Goal: Task Accomplishment & Management: Manage account settings

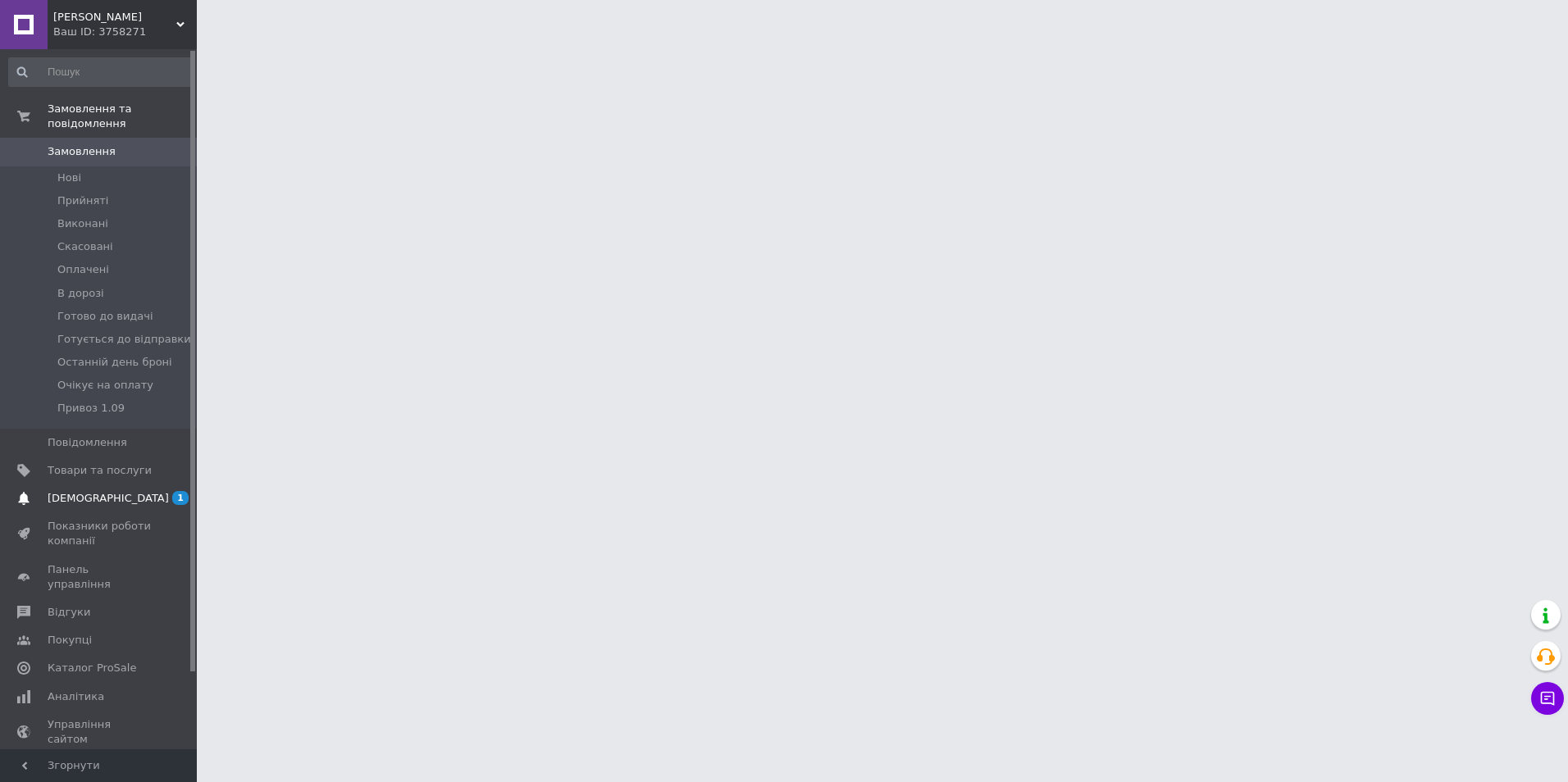
click at [182, 491] on span "1" at bounding box center [180, 497] width 16 height 14
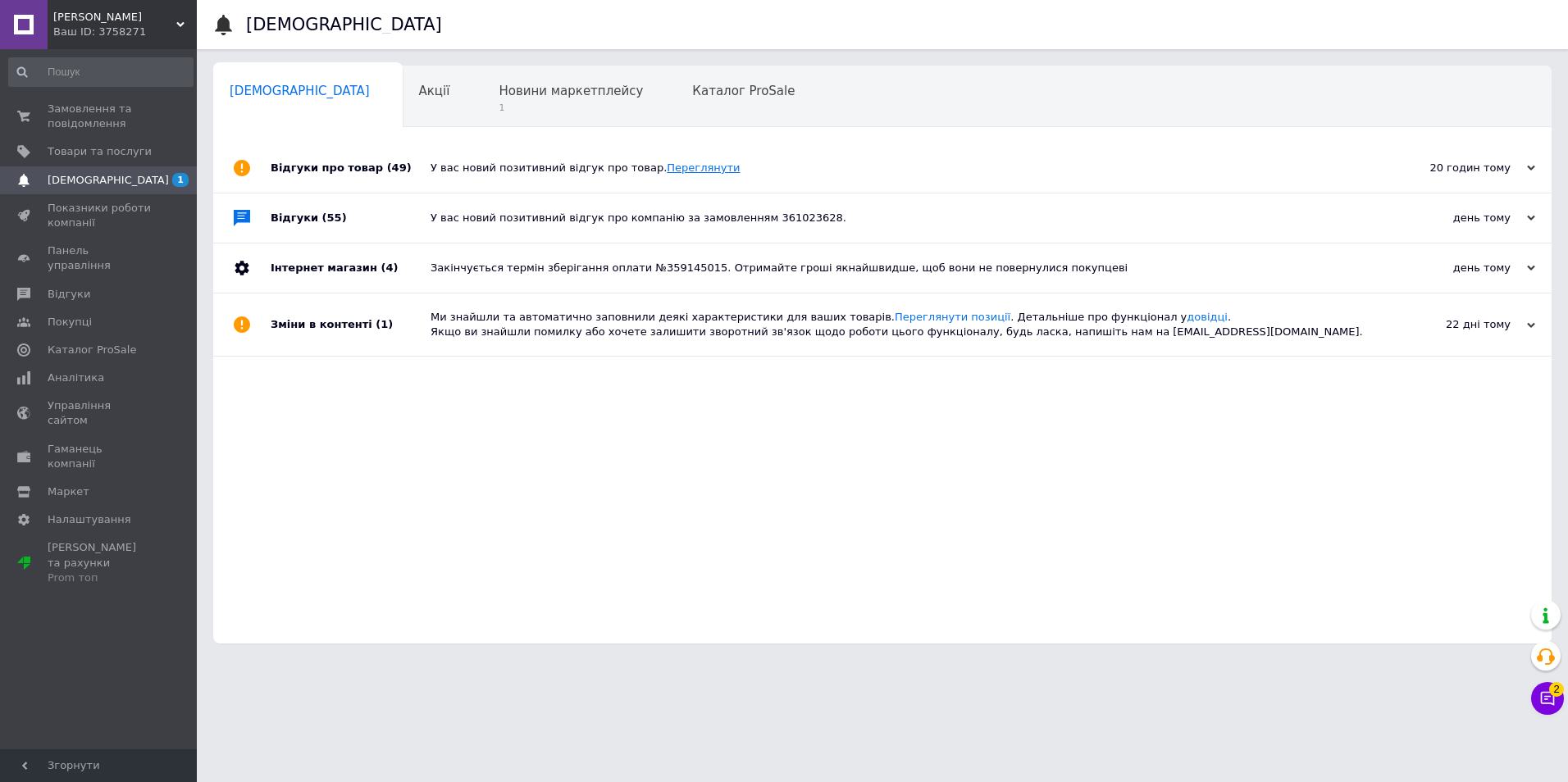
click at [671, 162] on link "Переглянути" at bounding box center [703, 168] width 73 height 13
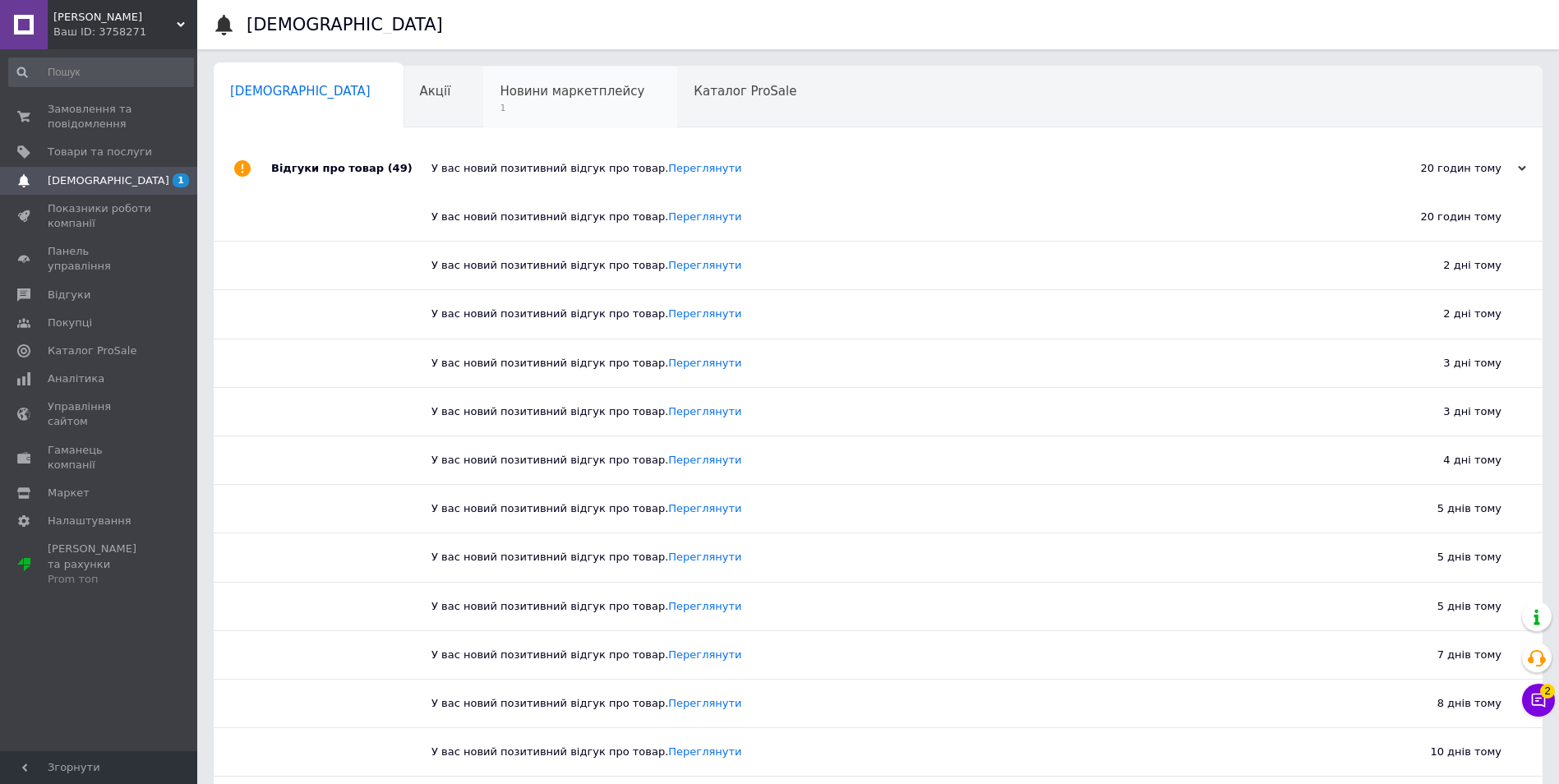
click at [517, 111] on span "1" at bounding box center [572, 108] width 144 height 13
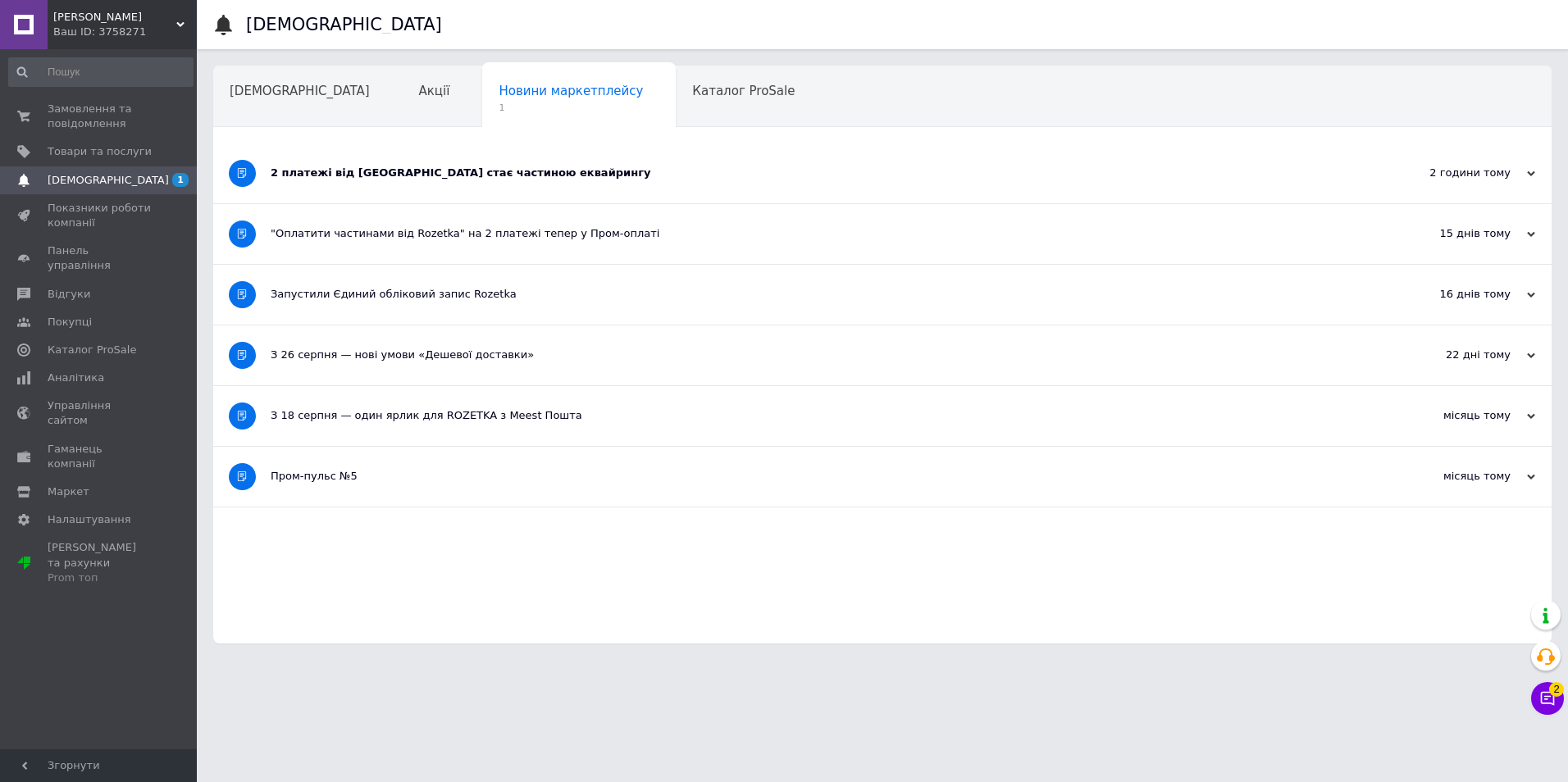
click at [385, 219] on div ""Оплатити частинами від Rozetka" на 2 платежі тепер у Пром-оплаті" at bounding box center [820, 234] width 1100 height 60
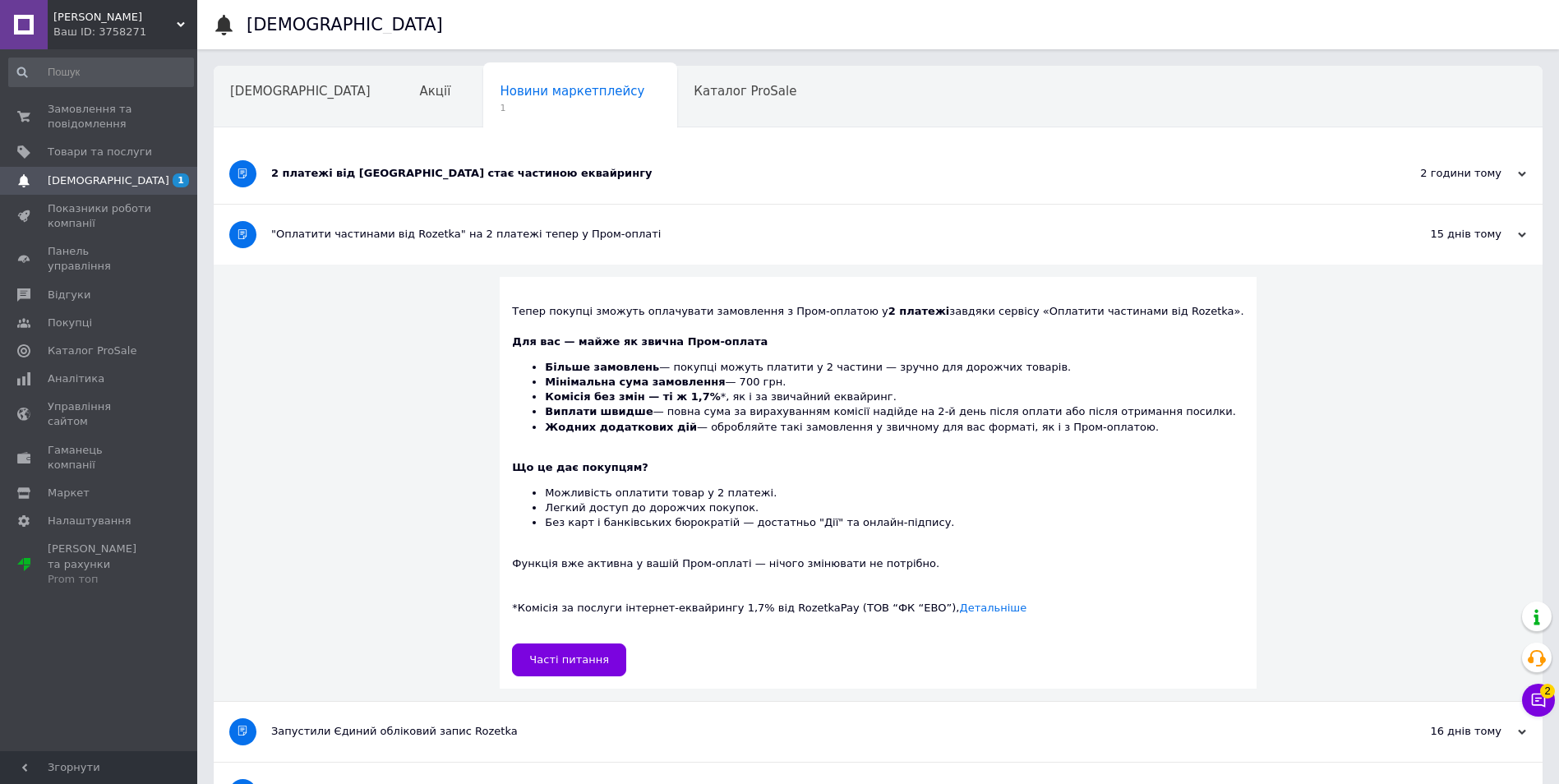
click at [380, 169] on div "2 платежі від [GEOGRAPHIC_DATA] стає частиною еквайрингу" at bounding box center [816, 172] width 1091 height 14
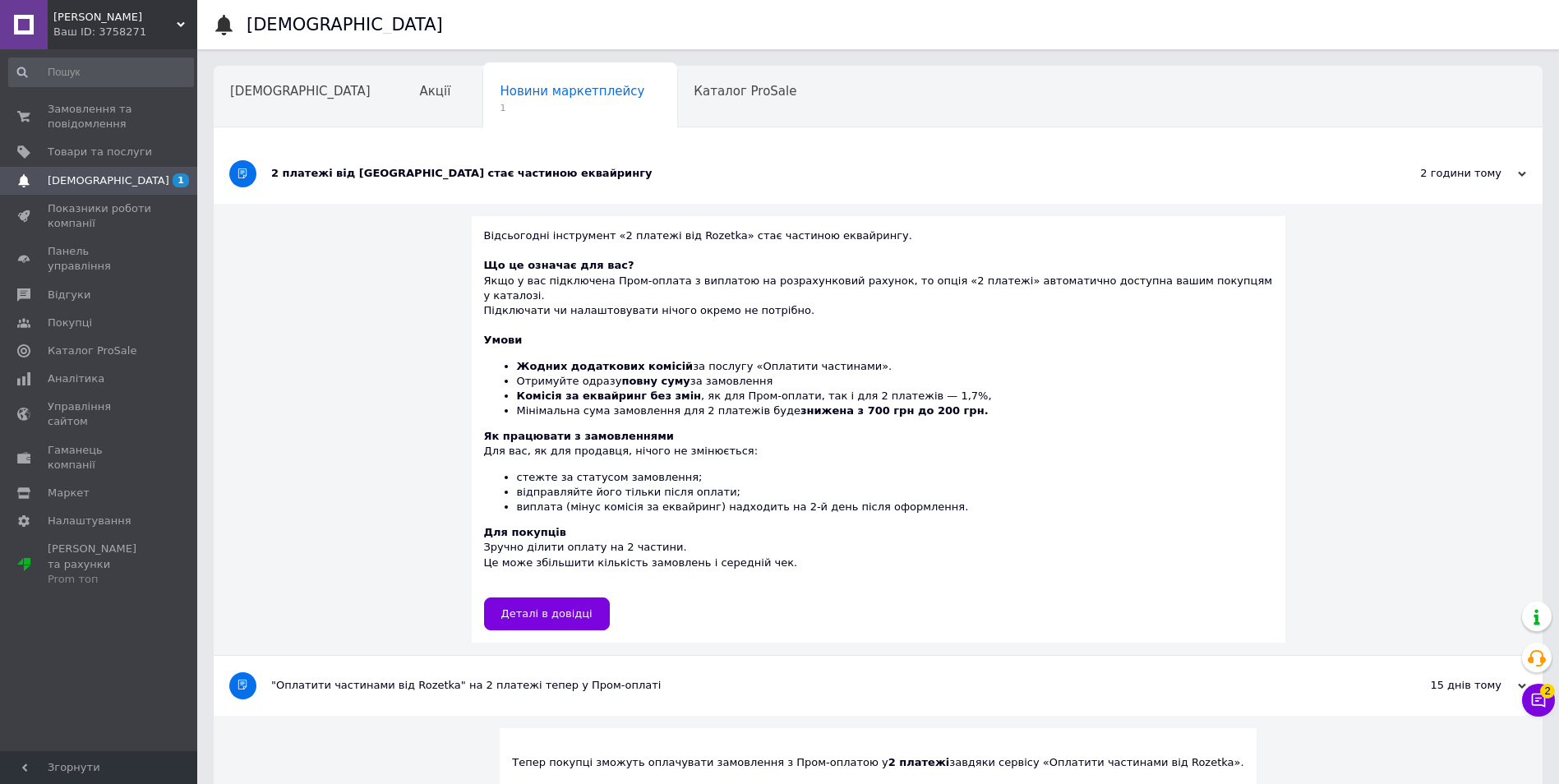
click at [393, 167] on div "2 платежі від [GEOGRAPHIC_DATA] стає частиною еквайрингу" at bounding box center [816, 172] width 1091 height 14
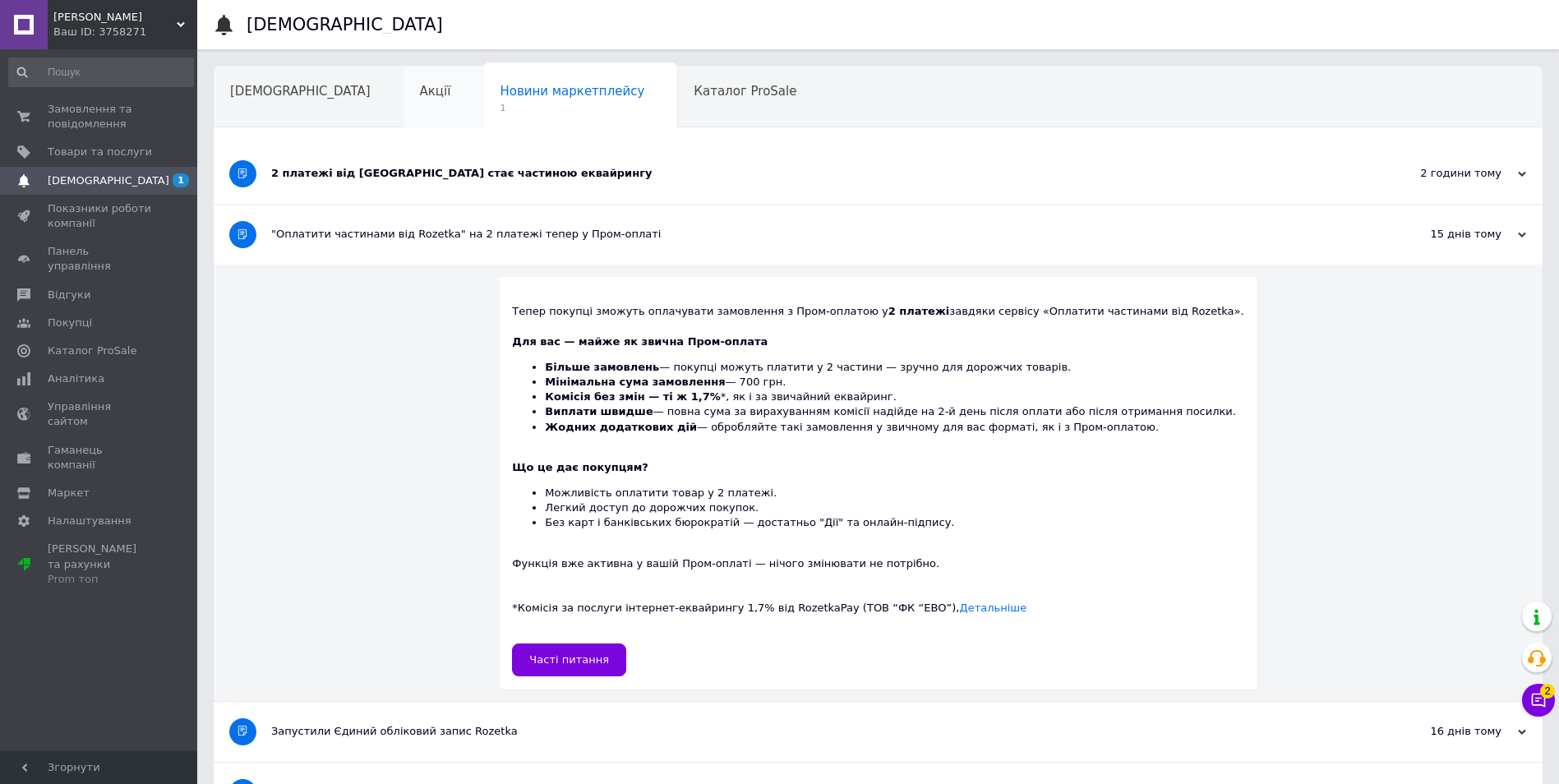
click at [404, 97] on div "Акції" at bounding box center [443, 98] width 81 height 63
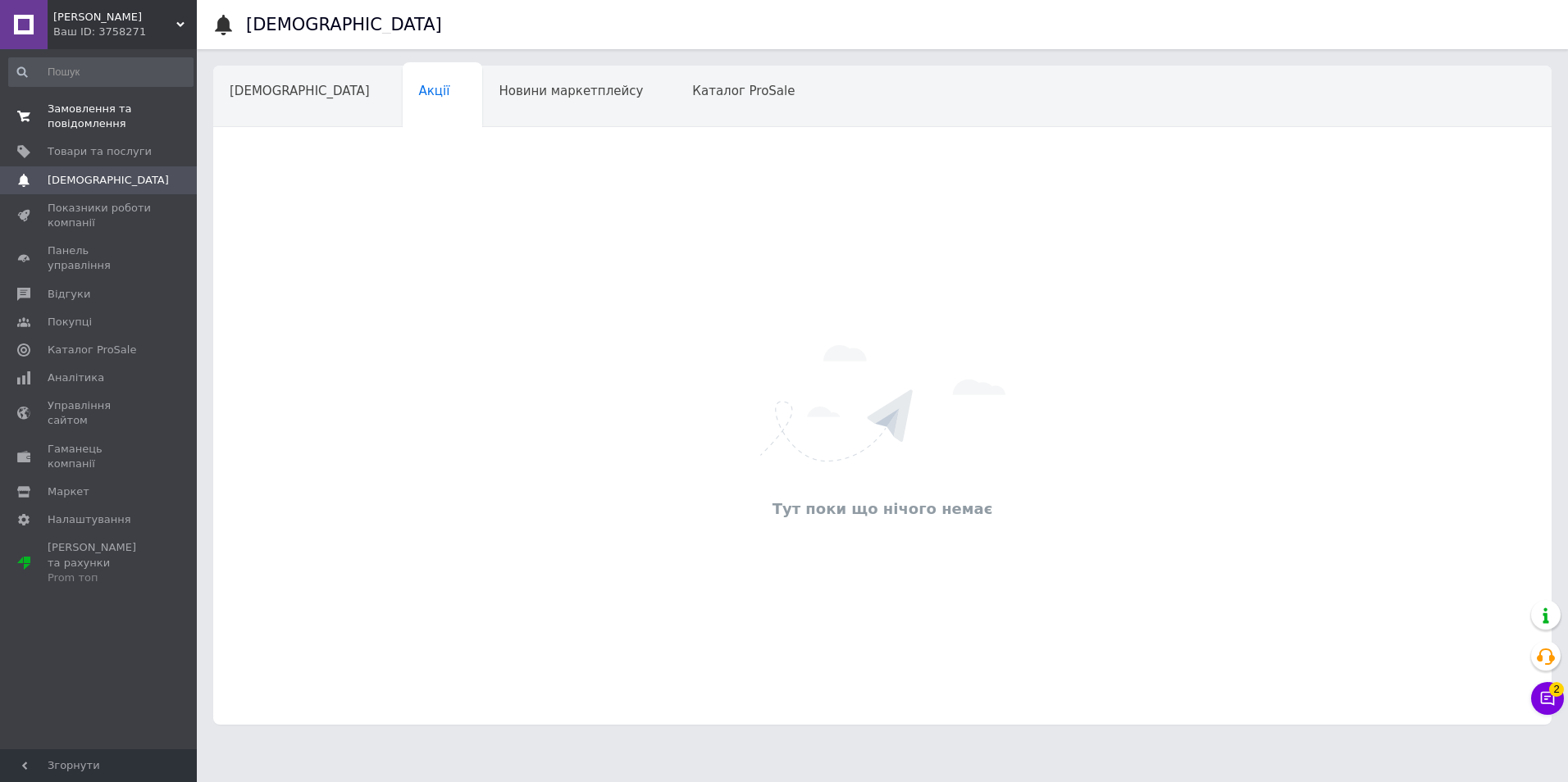
click at [68, 130] on span "Замовлення та повідомлення" at bounding box center [99, 116] width 104 height 30
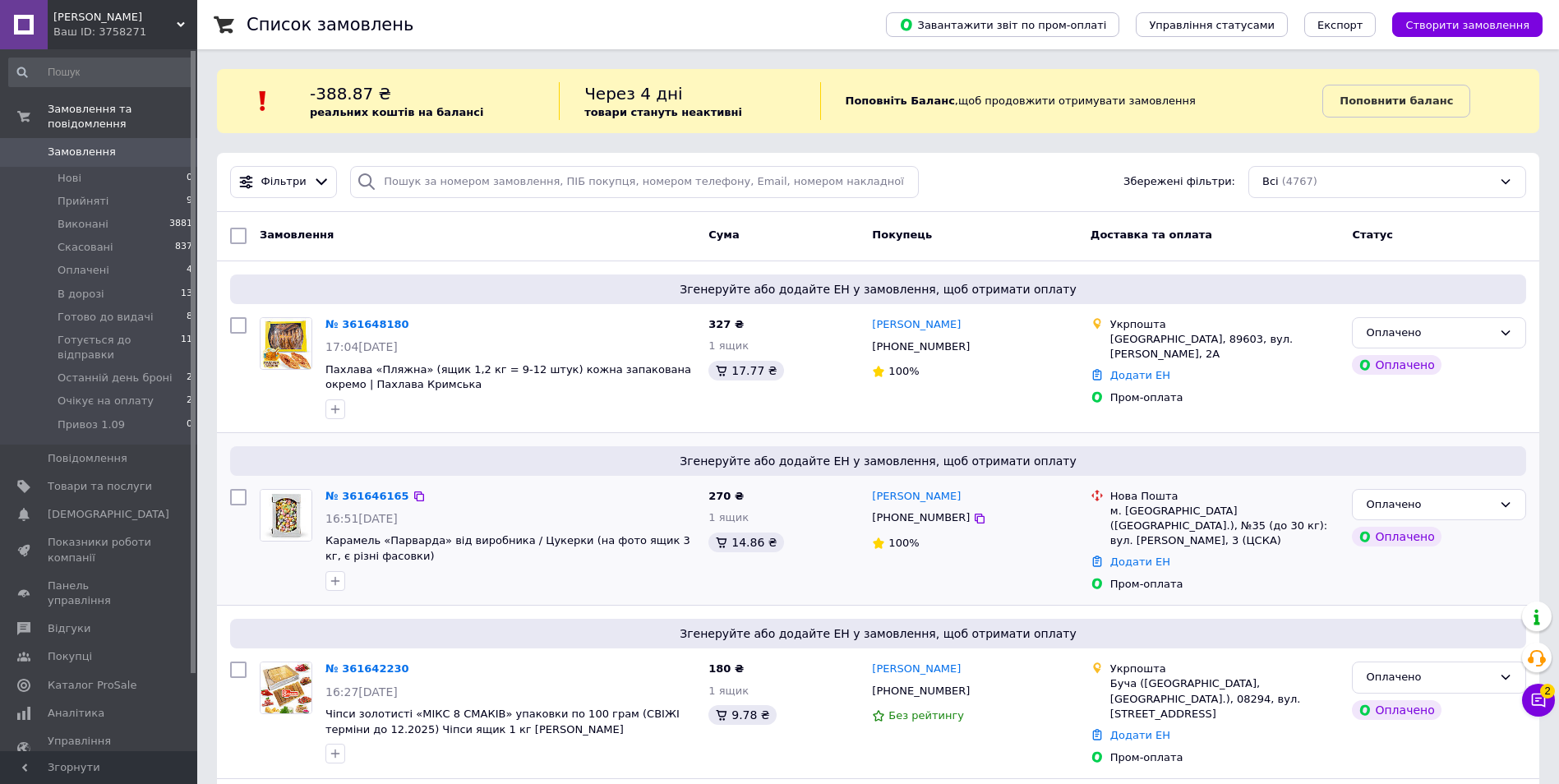
scroll to position [384, 0]
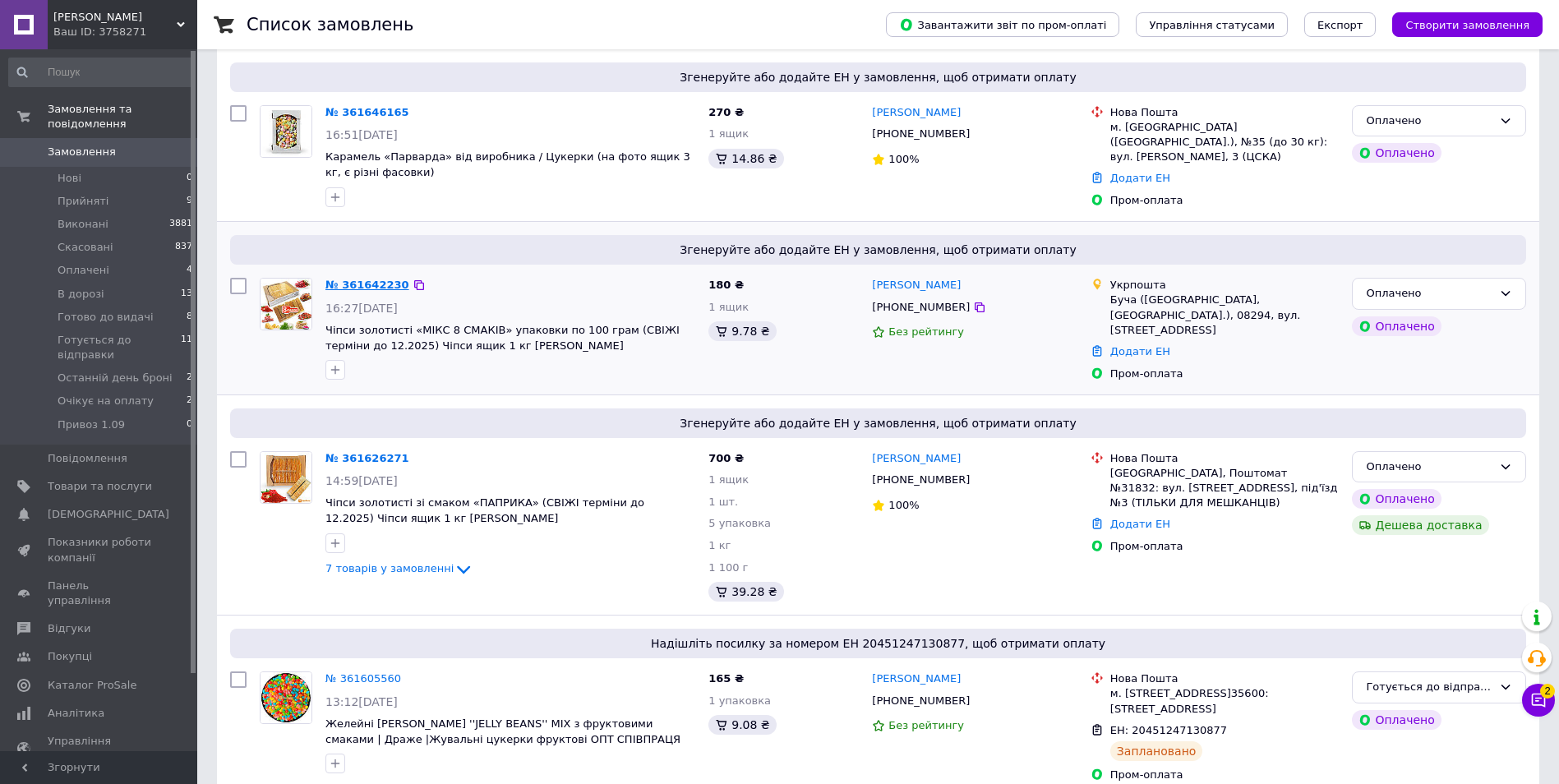
click at [374, 281] on link "№ 361642230" at bounding box center [367, 285] width 84 height 13
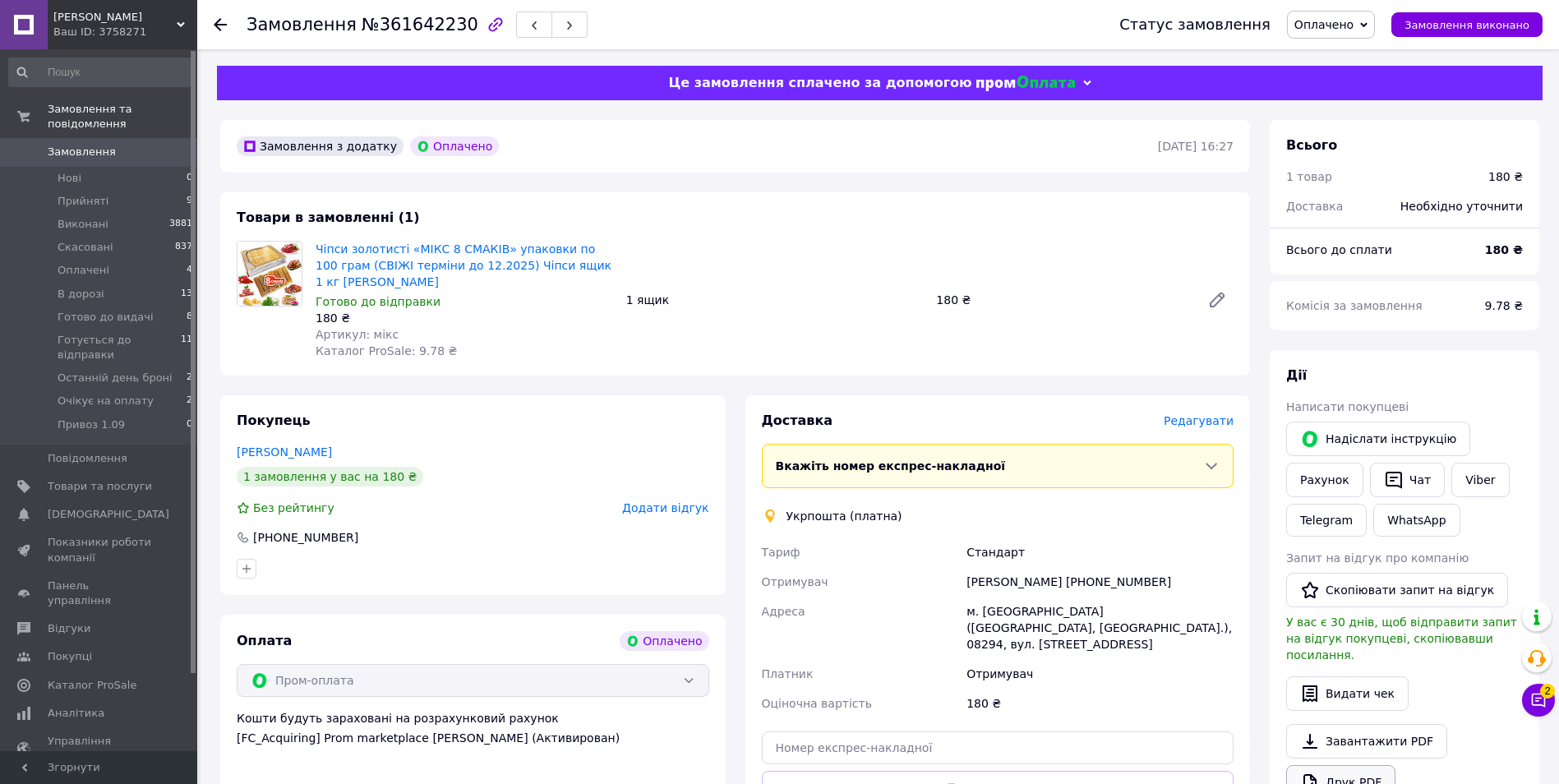
click at [1362, 765] on link "Друк PDF" at bounding box center [1341, 782] width 110 height 35
click at [1345, 23] on span "Оплачено" at bounding box center [1325, 24] width 59 height 13
click at [1384, 176] on li "Готується до відправки" at bounding box center [1363, 180] width 150 height 25
click at [112, 144] on span "Замовлення" at bounding box center [99, 151] width 104 height 14
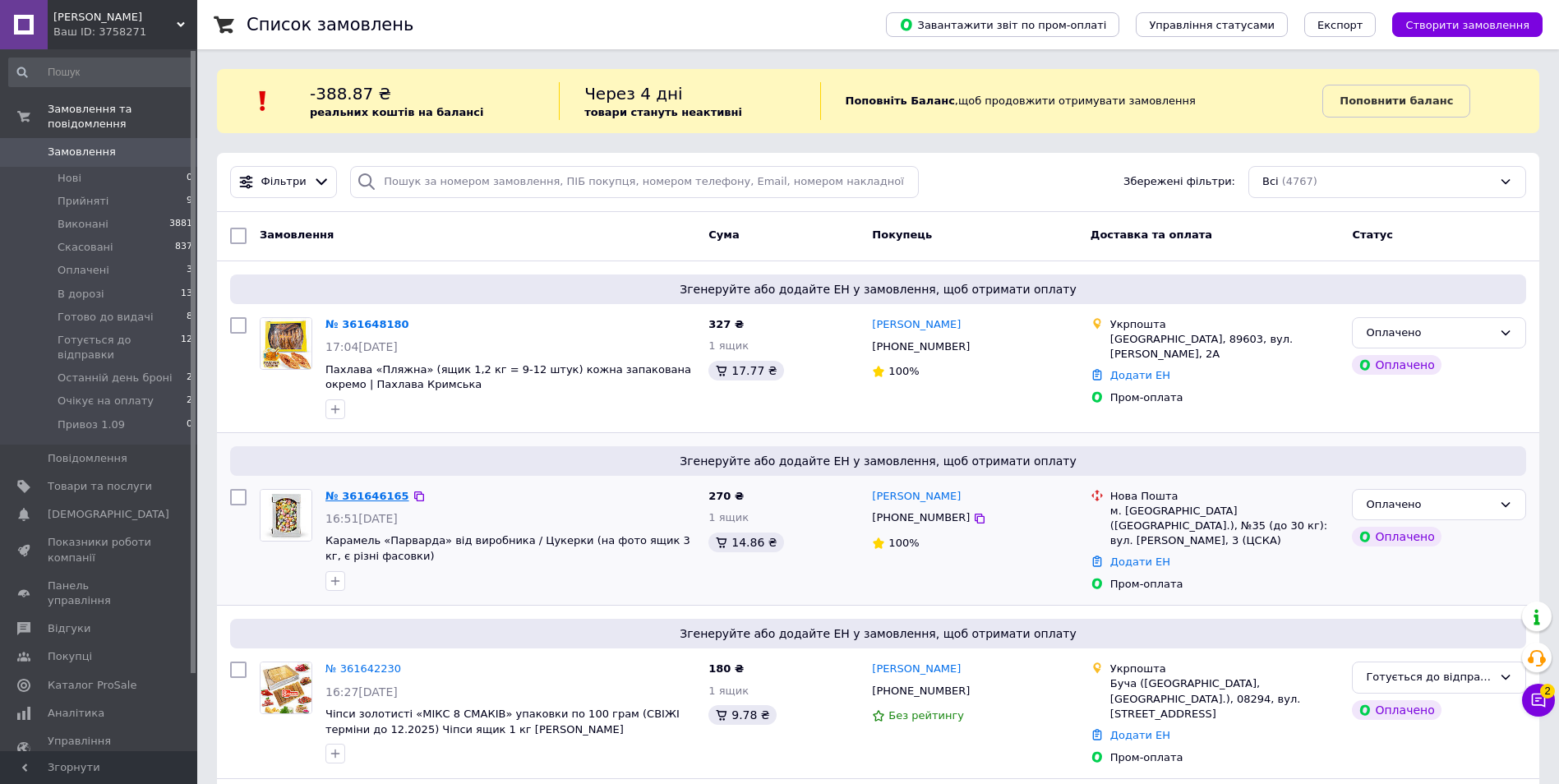
click at [364, 497] on link "№ 361646165" at bounding box center [367, 496] width 84 height 13
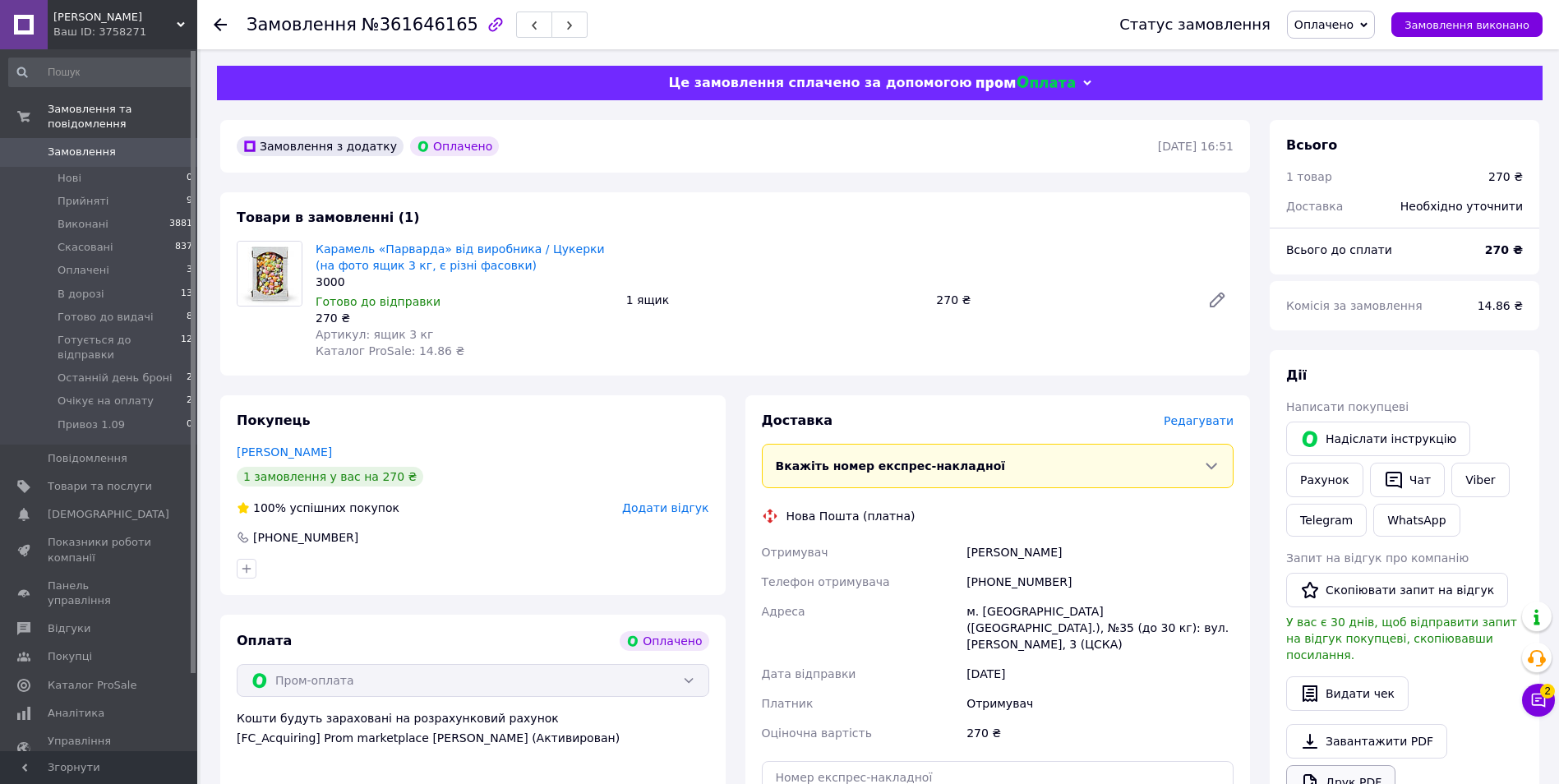
click at [1370, 765] on link "Друк PDF" at bounding box center [1341, 782] width 110 height 35
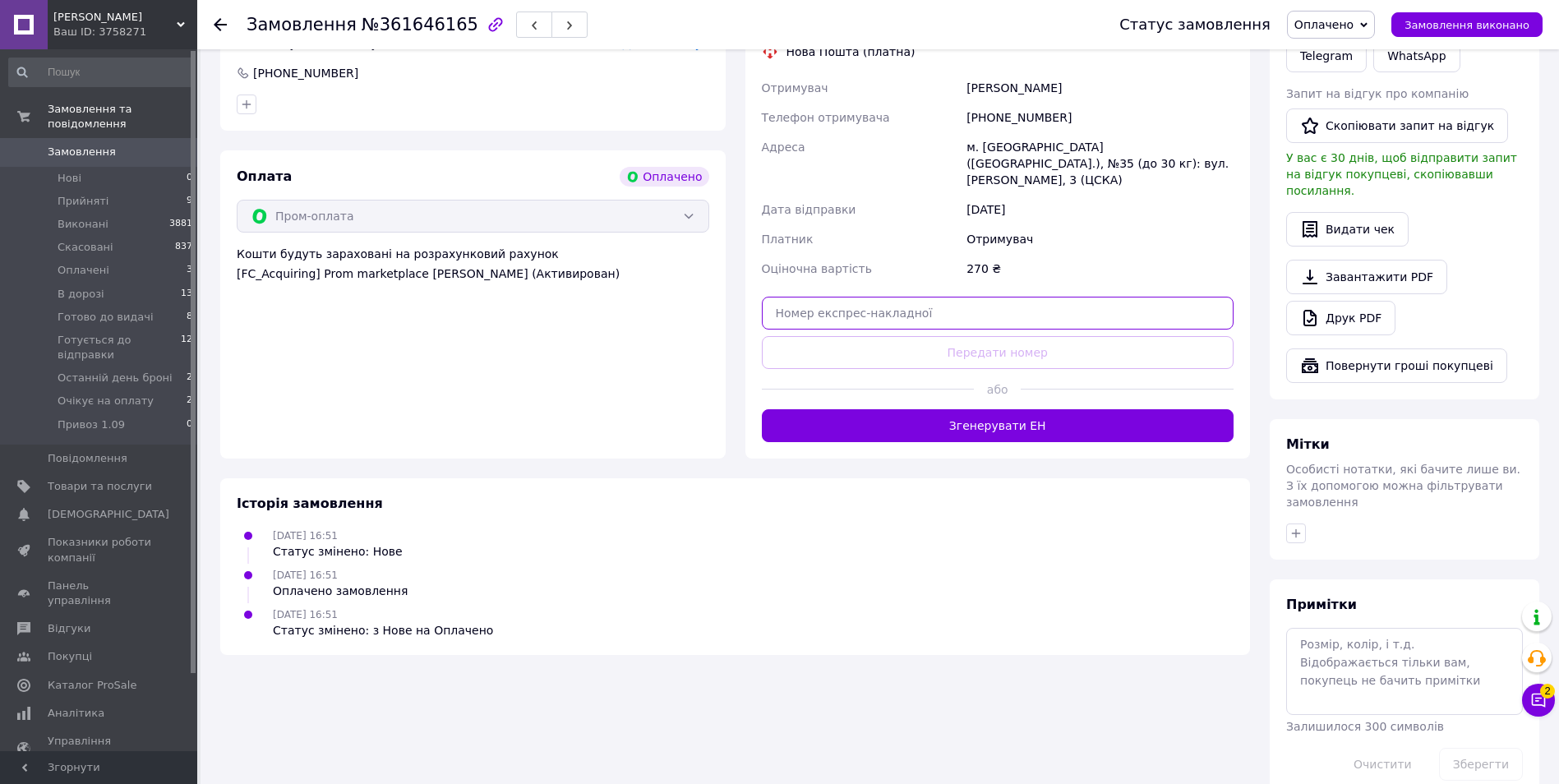
click at [873, 296] on input "text" at bounding box center [998, 313] width 472 height 33
type input "20451247411821"
click at [889, 336] on button "Передати номер" at bounding box center [998, 353] width 472 height 33
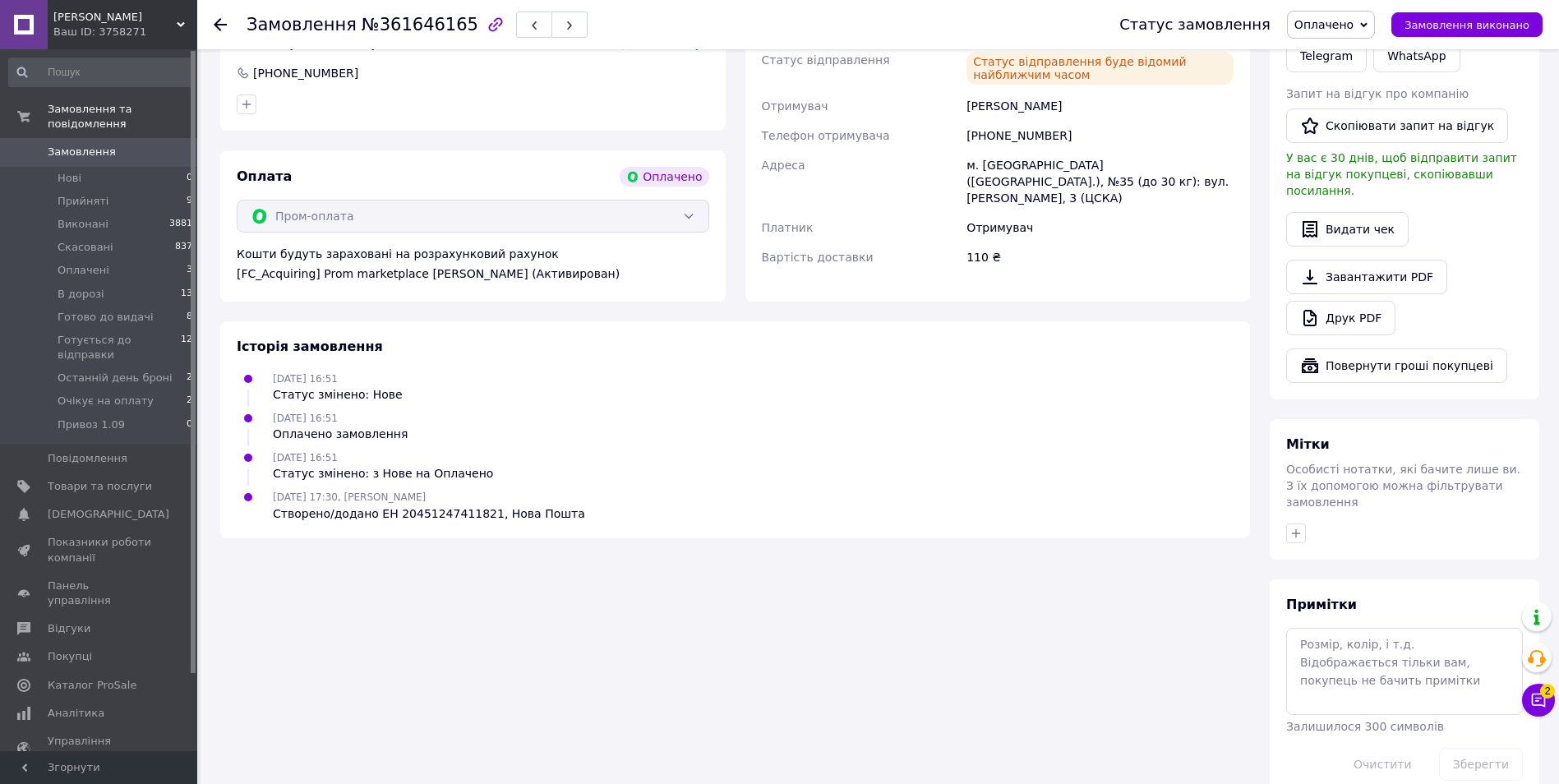
click at [1349, 24] on span "Оплачено" at bounding box center [1325, 24] width 59 height 13
drag, startPoint x: 1382, startPoint y: 184, endPoint x: 1064, endPoint y: 516, distance: 459.7
click at [1382, 185] on li "Готується до відправки" at bounding box center [1363, 180] width 150 height 25
drag, startPoint x: 604, startPoint y: 13, endPoint x: 555, endPoint y: 35, distance: 53.7
click at [604, 13] on div "Замовлення №361646165" at bounding box center [624, 25] width 755 height 49
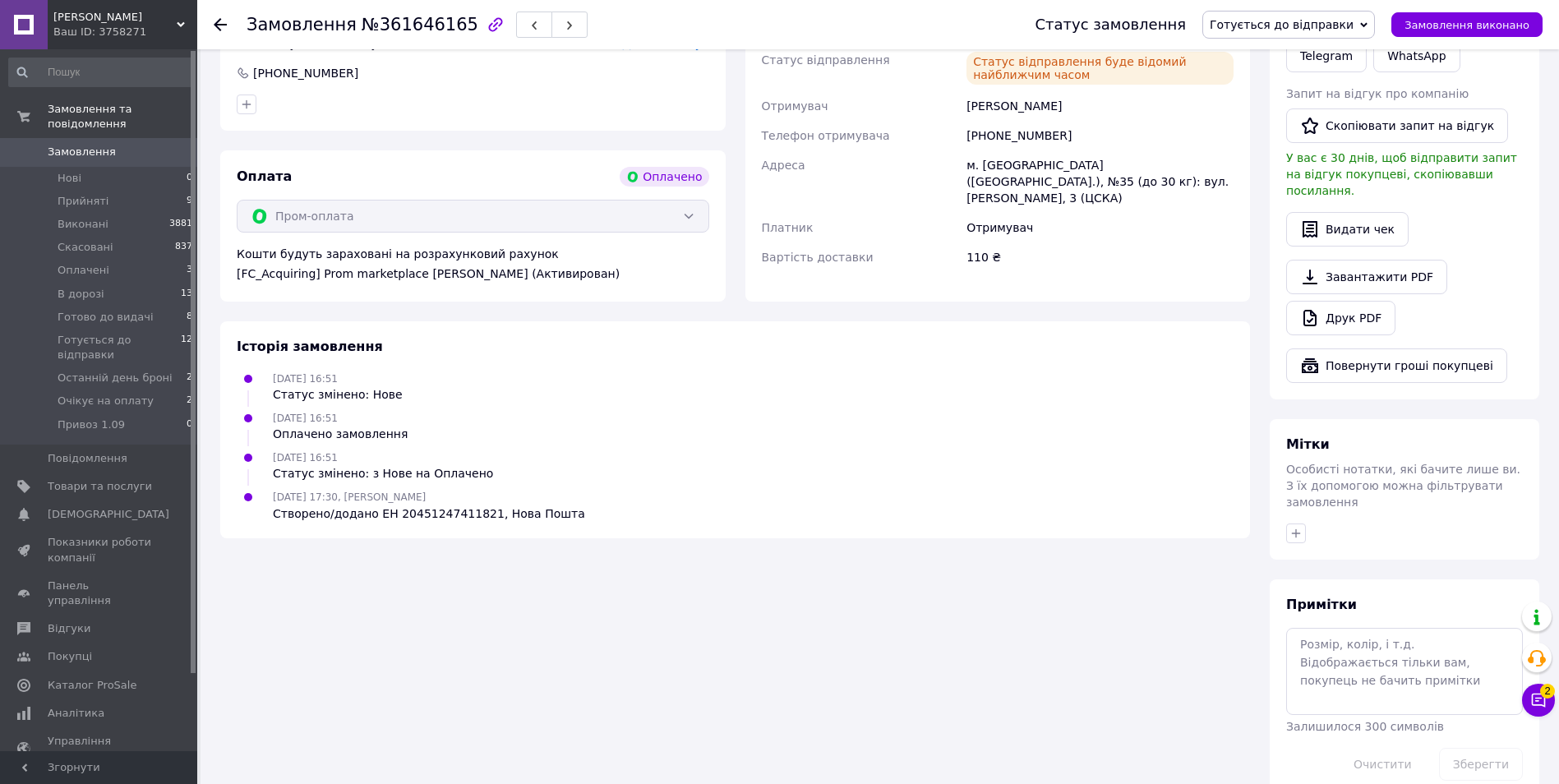
click at [156, 144] on span "0" at bounding box center [174, 151] width 45 height 14
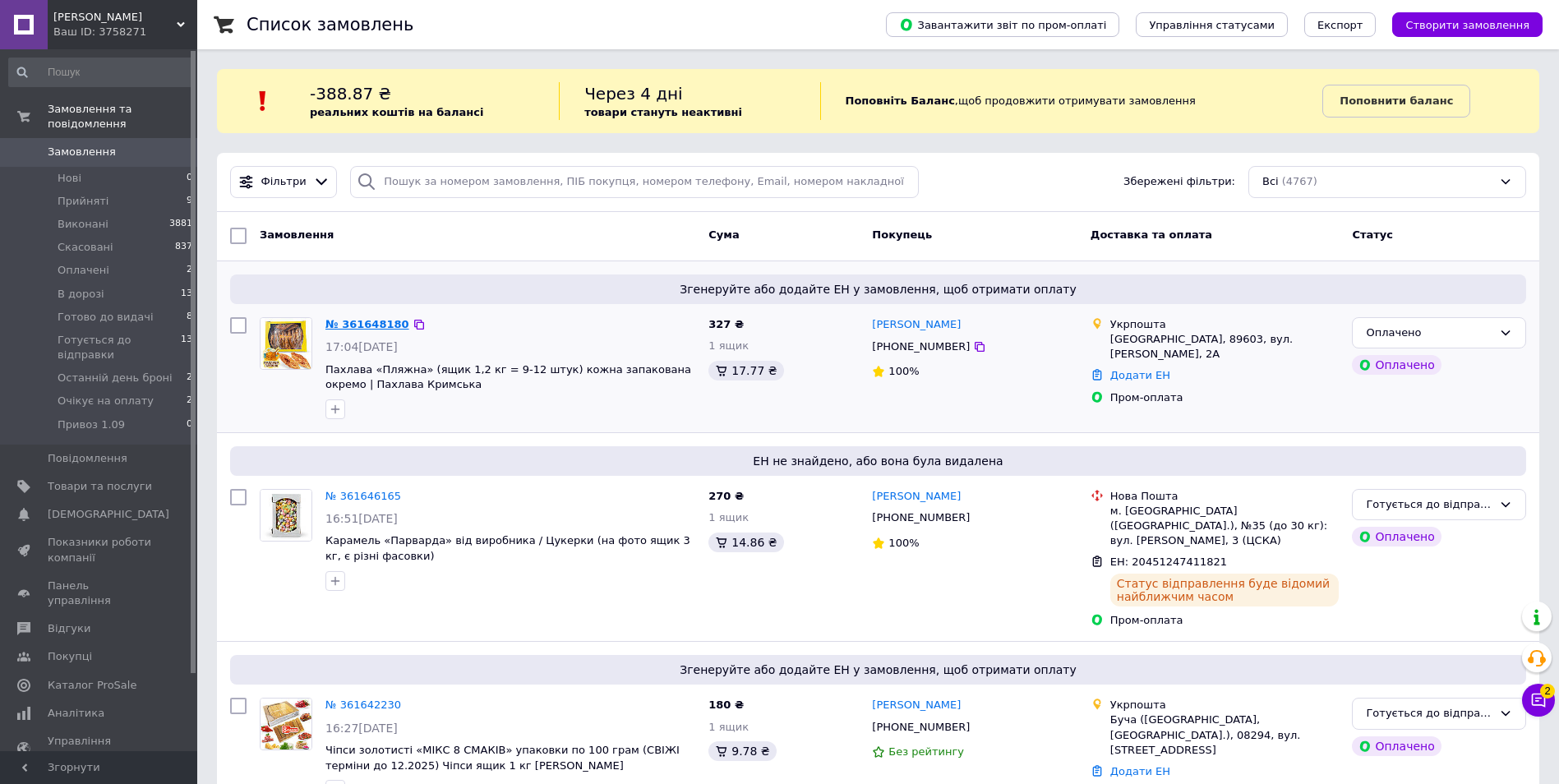
click at [368, 329] on link "№ 361648180" at bounding box center [367, 324] width 84 height 13
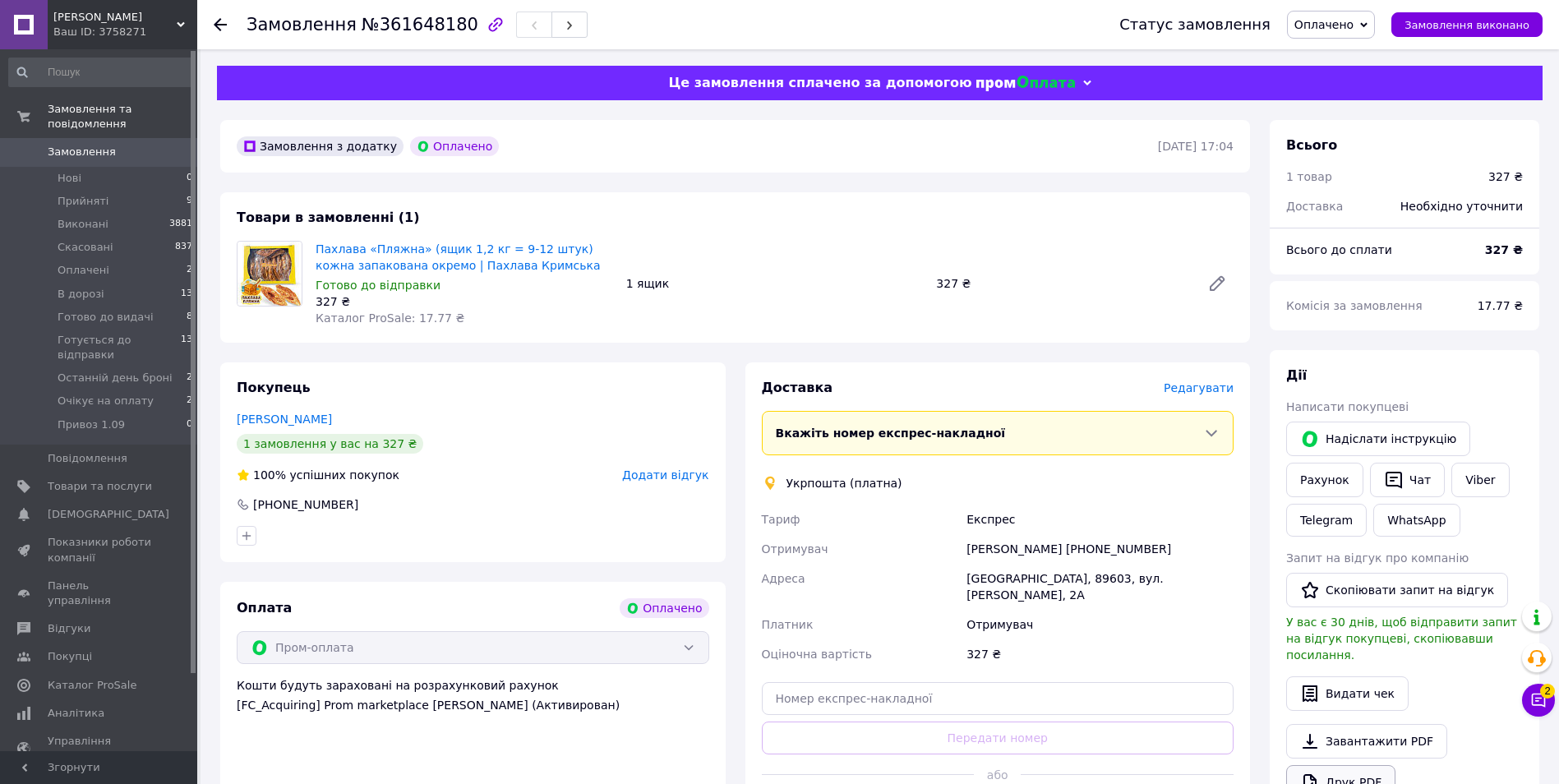
click at [1355, 775] on link "Друк PDF" at bounding box center [1341, 782] width 110 height 35
click at [1337, 22] on span "Оплачено" at bounding box center [1325, 24] width 59 height 13
click at [1386, 184] on li "Готується до відправки" at bounding box center [1363, 180] width 150 height 25
